Goal: Information Seeking & Learning: Learn about a topic

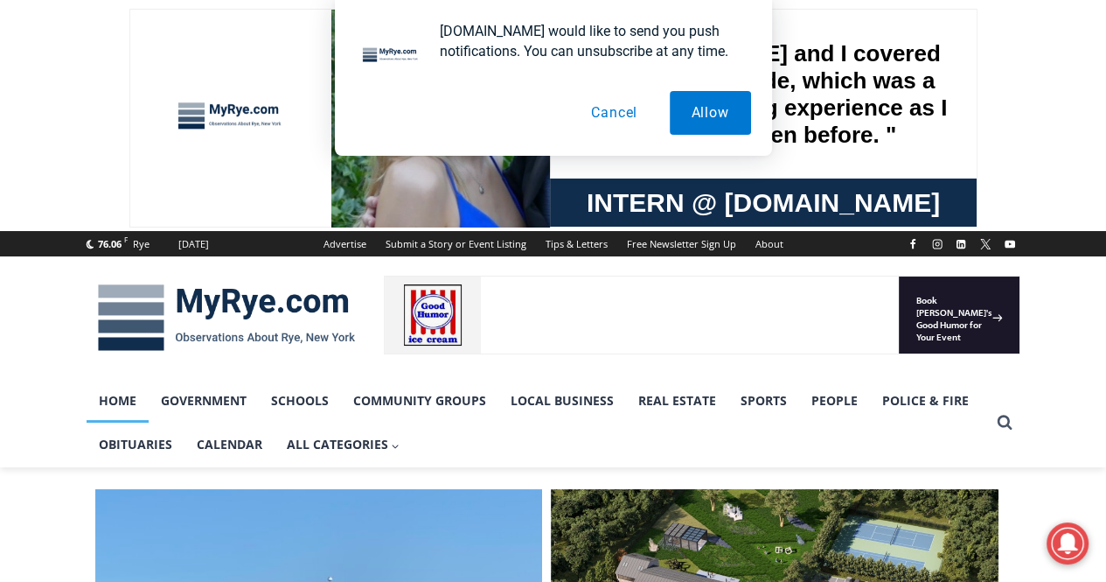
click at [619, 112] on button "Cancel" at bounding box center [614, 113] width 90 height 44
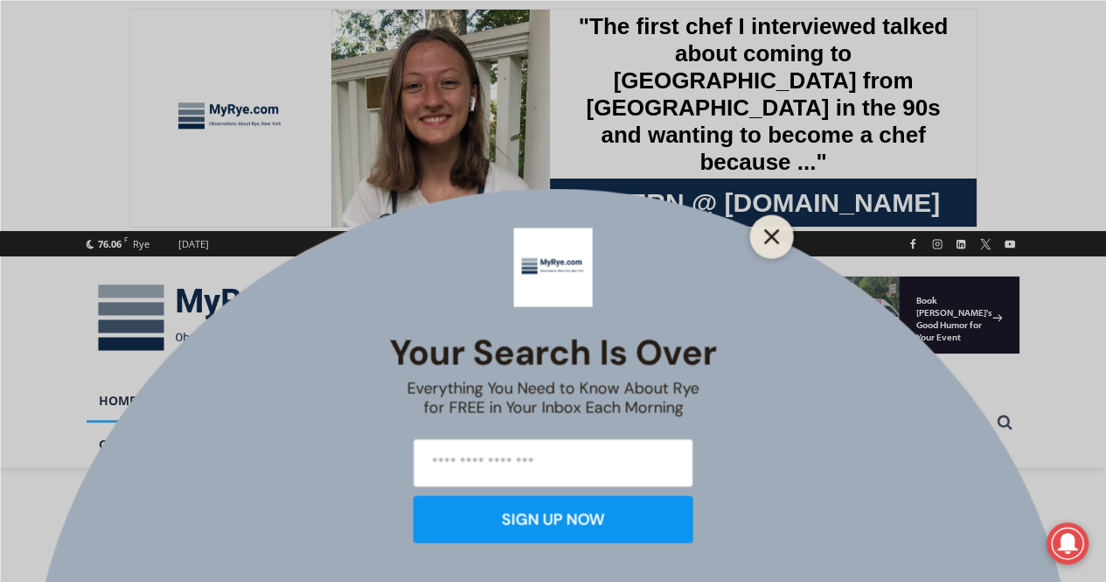
click at [778, 241] on icon "Close" at bounding box center [772, 236] width 16 height 16
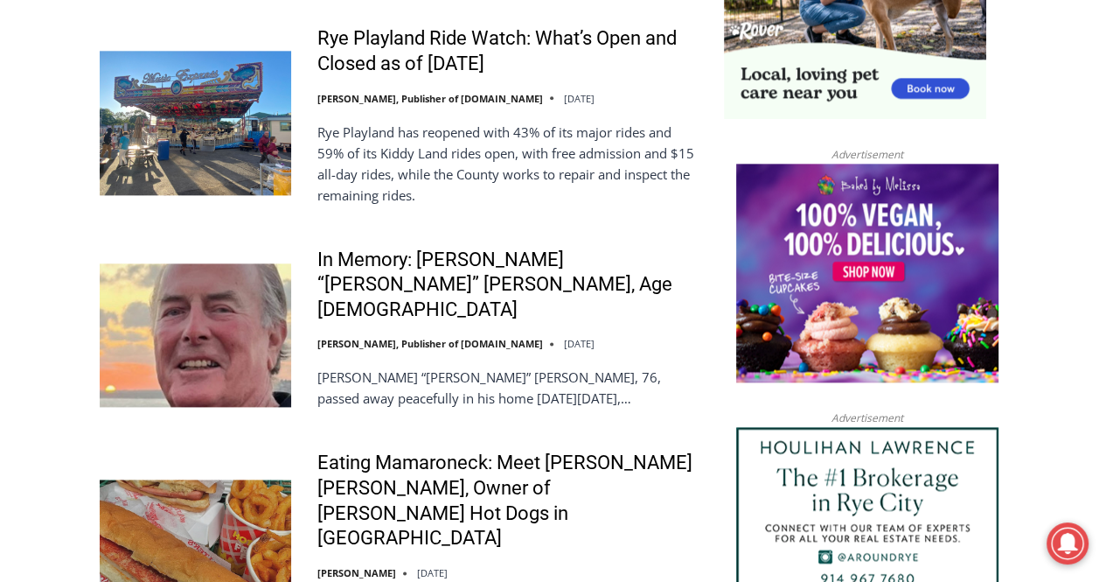
scroll to position [1812, 0]
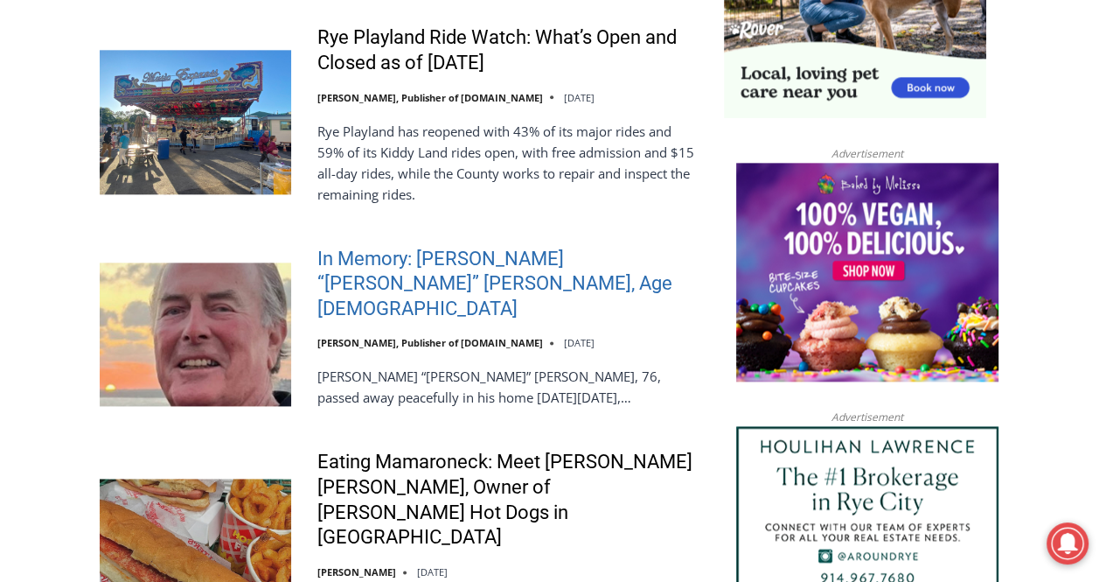
click at [458, 256] on link "In Memory: [PERSON_NAME] “[PERSON_NAME]” [PERSON_NAME], Age [DEMOGRAPHIC_DATA]" at bounding box center [509, 284] width 384 height 75
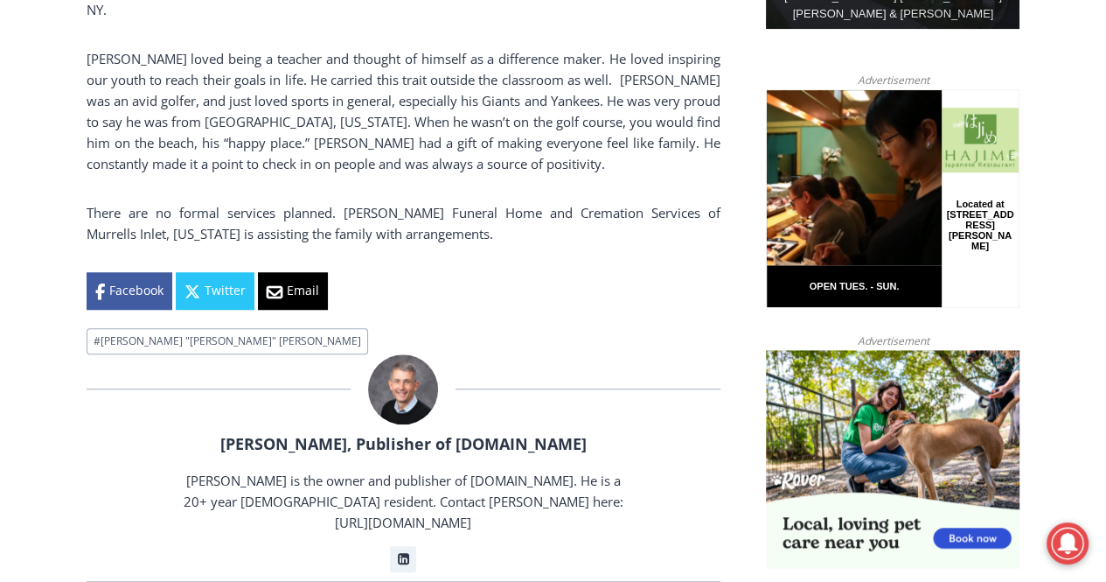
scroll to position [1165, 0]
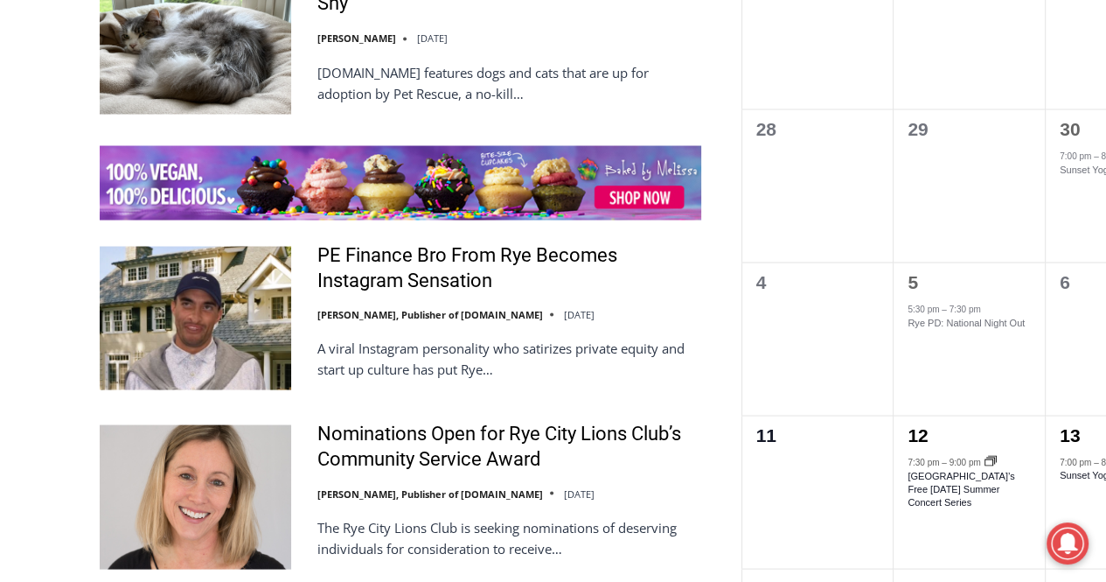
scroll to position [2704, 0]
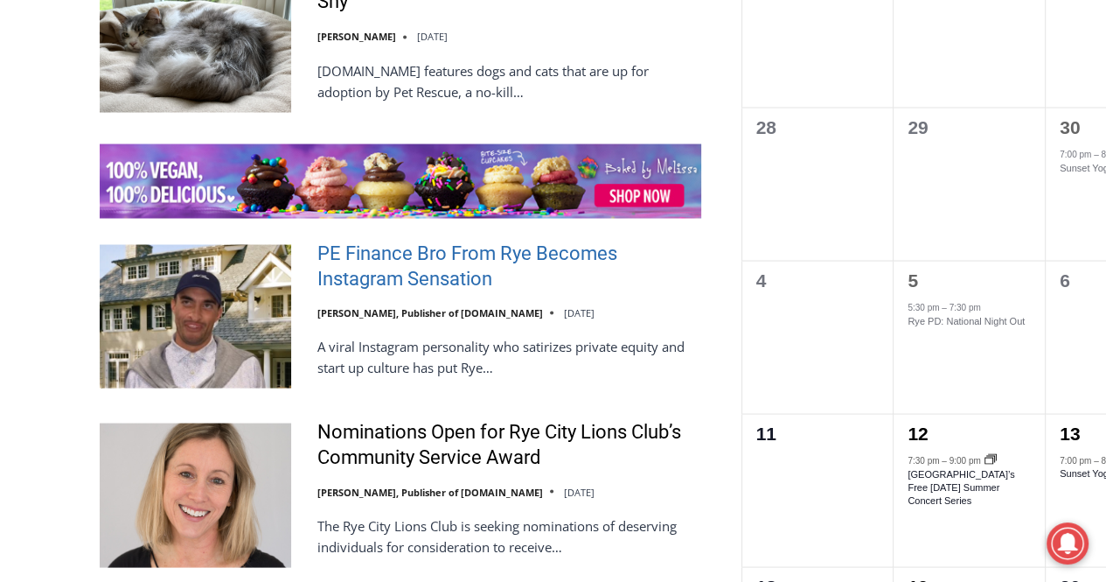
click at [400, 240] on link "PE Finance Bro From Rye Becomes Instagram Sensation" at bounding box center [509, 265] width 384 height 50
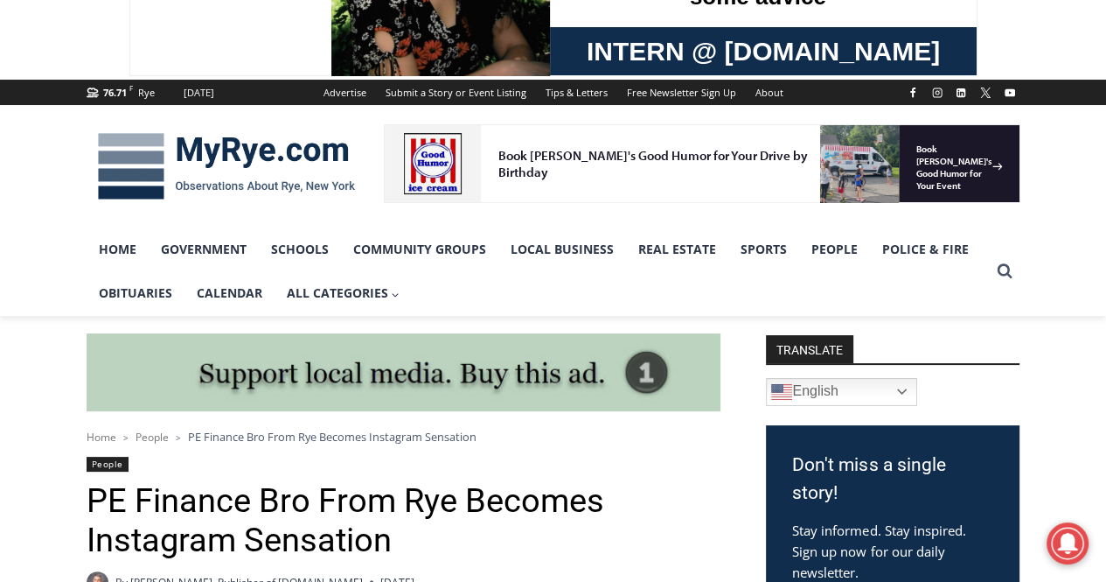
scroll to position [148, 0]
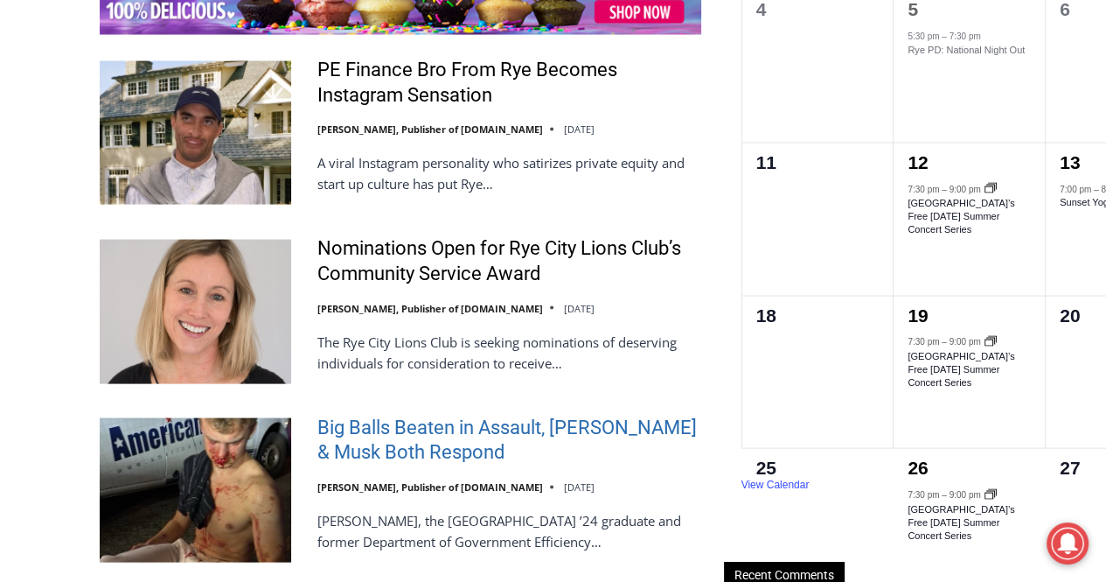
click at [388, 415] on link "Big Balls Beaten in Assault, [PERSON_NAME] & Musk Both Respond" at bounding box center [509, 440] width 384 height 50
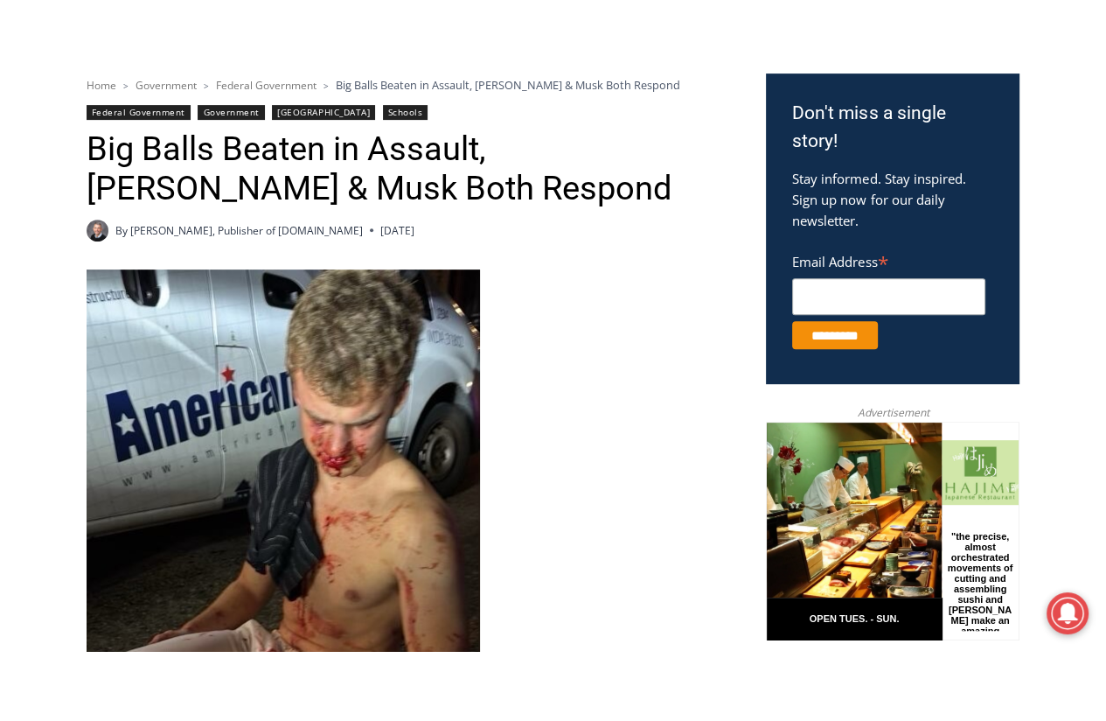
scroll to position [572, 0]
